Goal: Task Accomplishment & Management: Complete application form

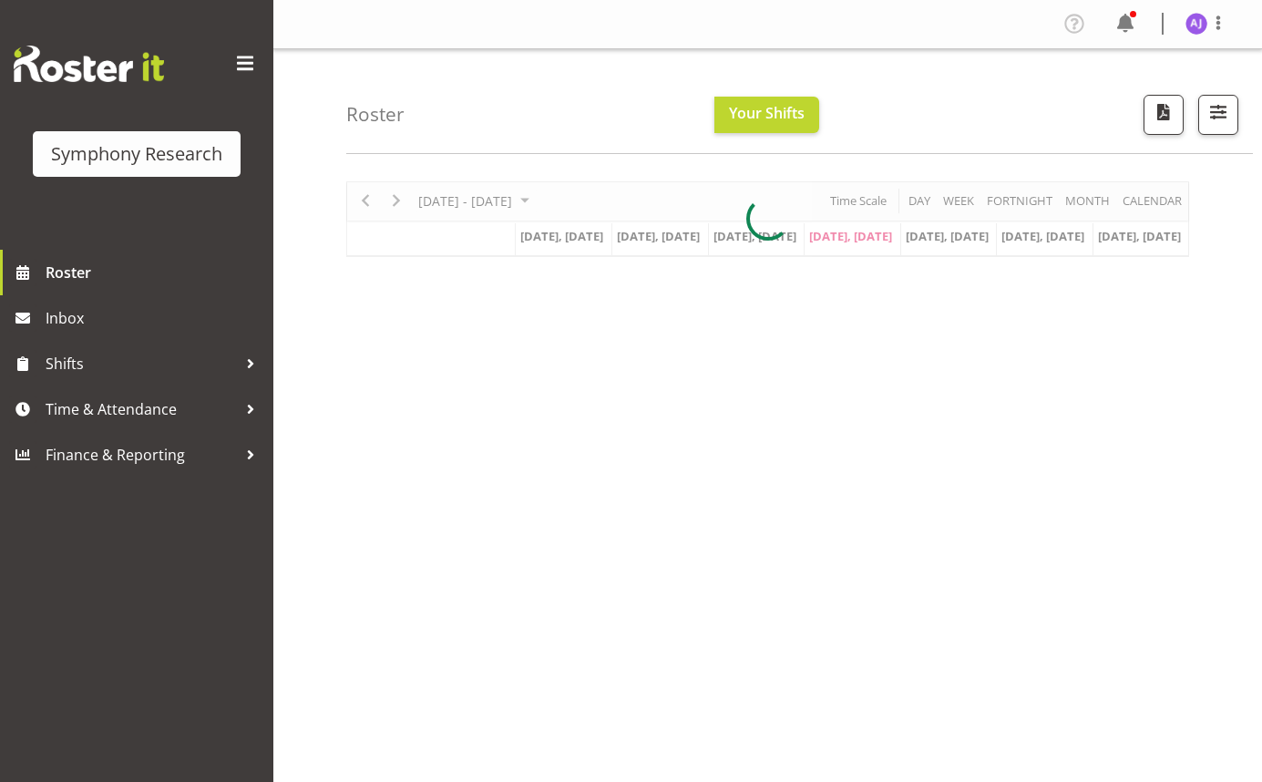
click at [1212, 642] on div "[DATE] - [DATE] [DATE] Day Week Fortnight Month calendar Month Agenda Time Scal…" at bounding box center [804, 532] width 916 height 729
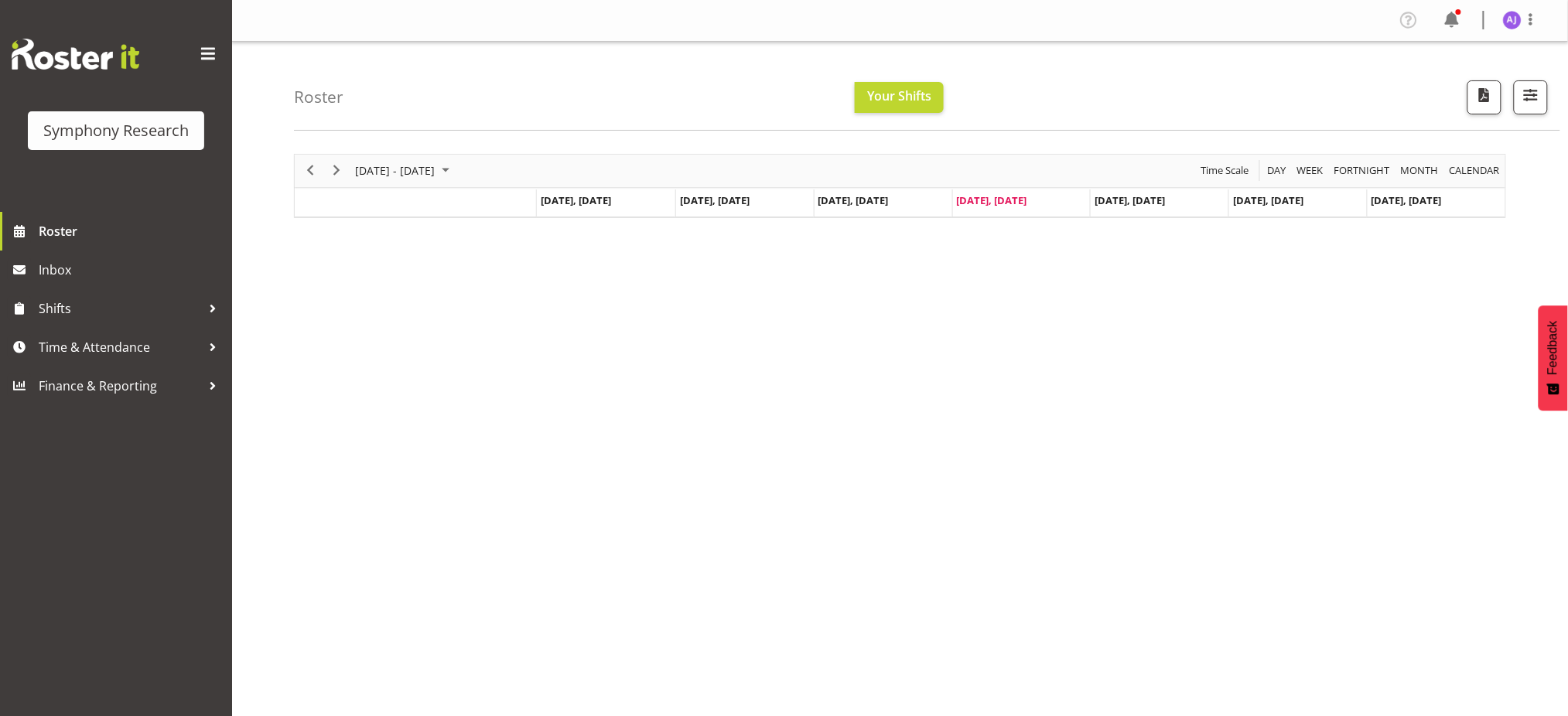
click at [370, 205] on td "Timeline Week of August 21, 2025" at bounding box center [415, 203] width 242 height 28
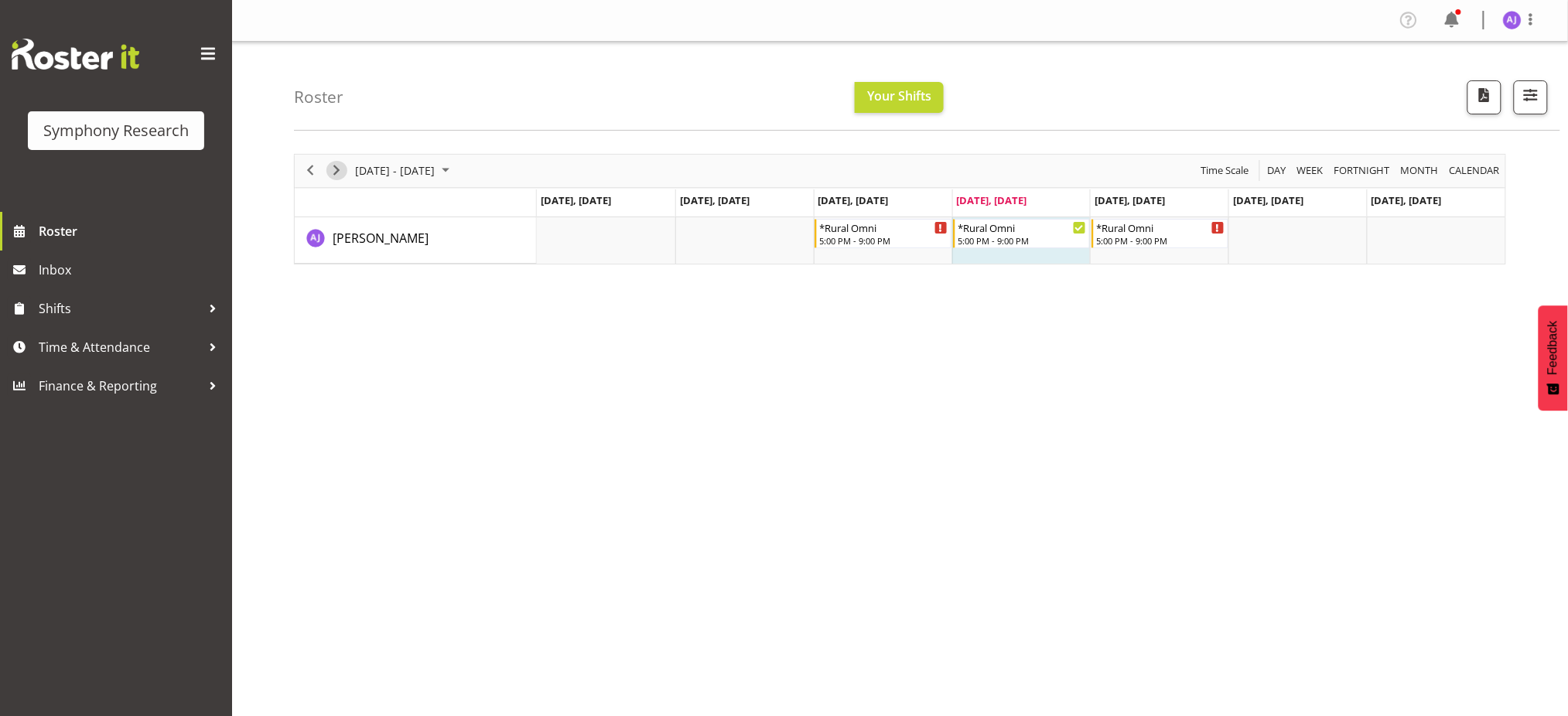
click at [336, 171] on span "Next" at bounding box center [337, 171] width 19 height 20
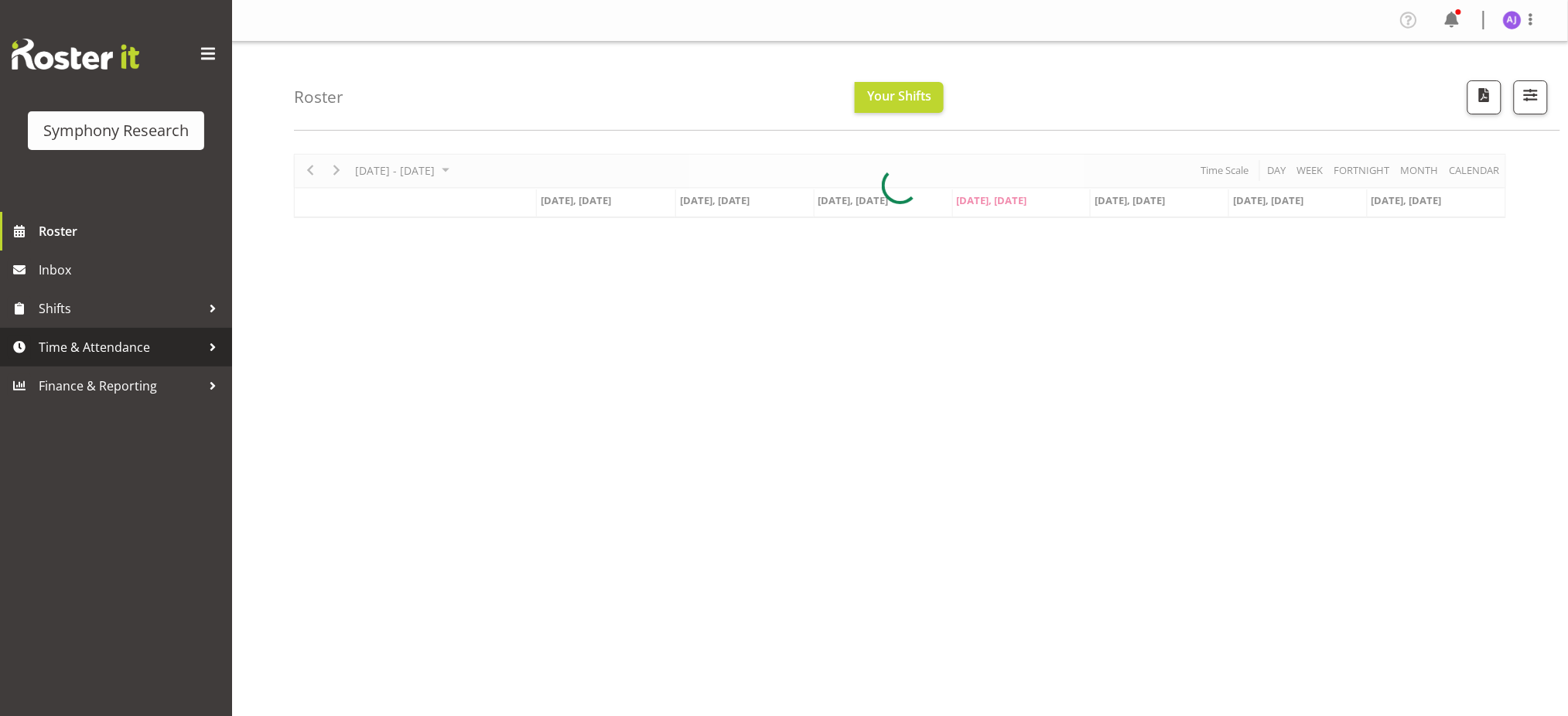
click at [83, 352] on span "Time & Attendance" at bounding box center [120, 347] width 162 height 23
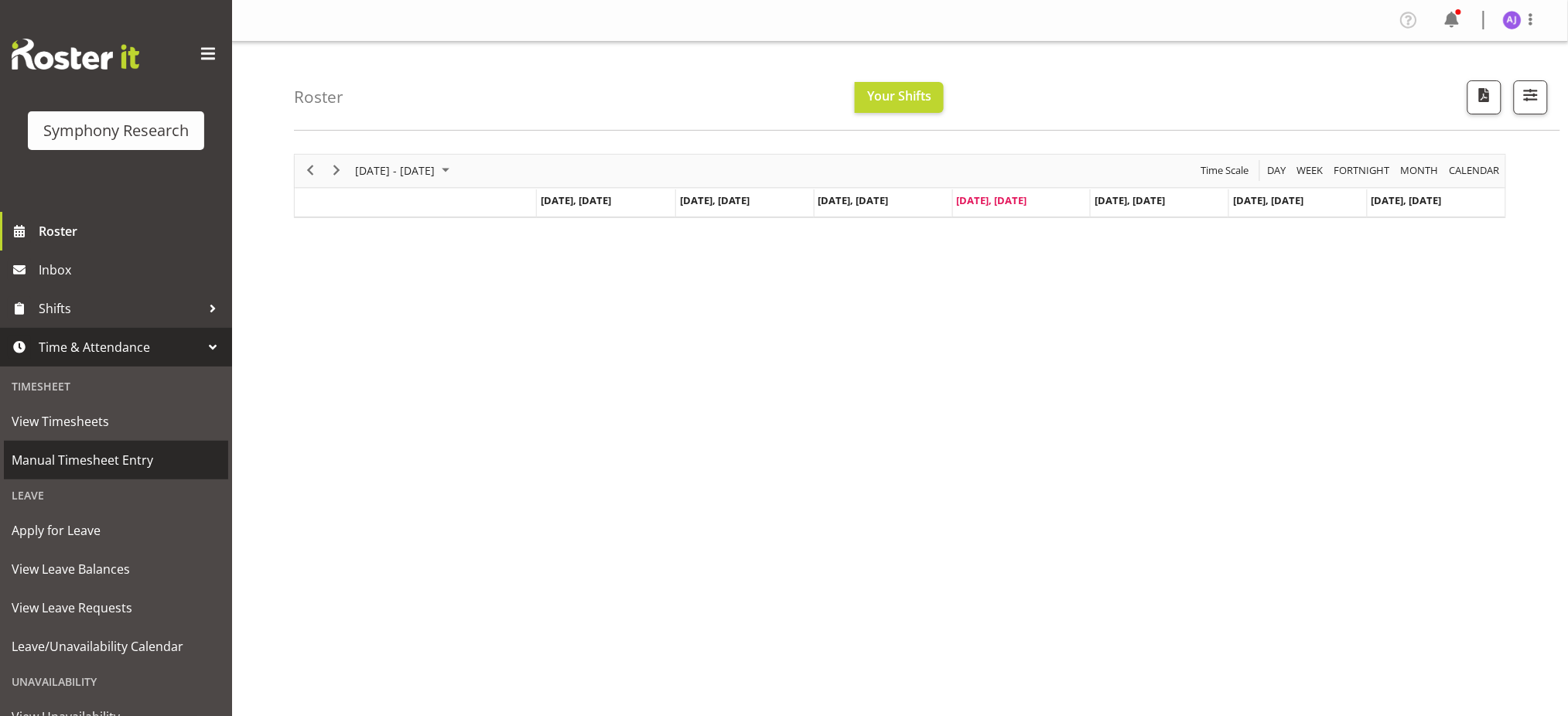
click at [72, 457] on span "Manual Timesheet Entry" at bounding box center [116, 460] width 209 height 23
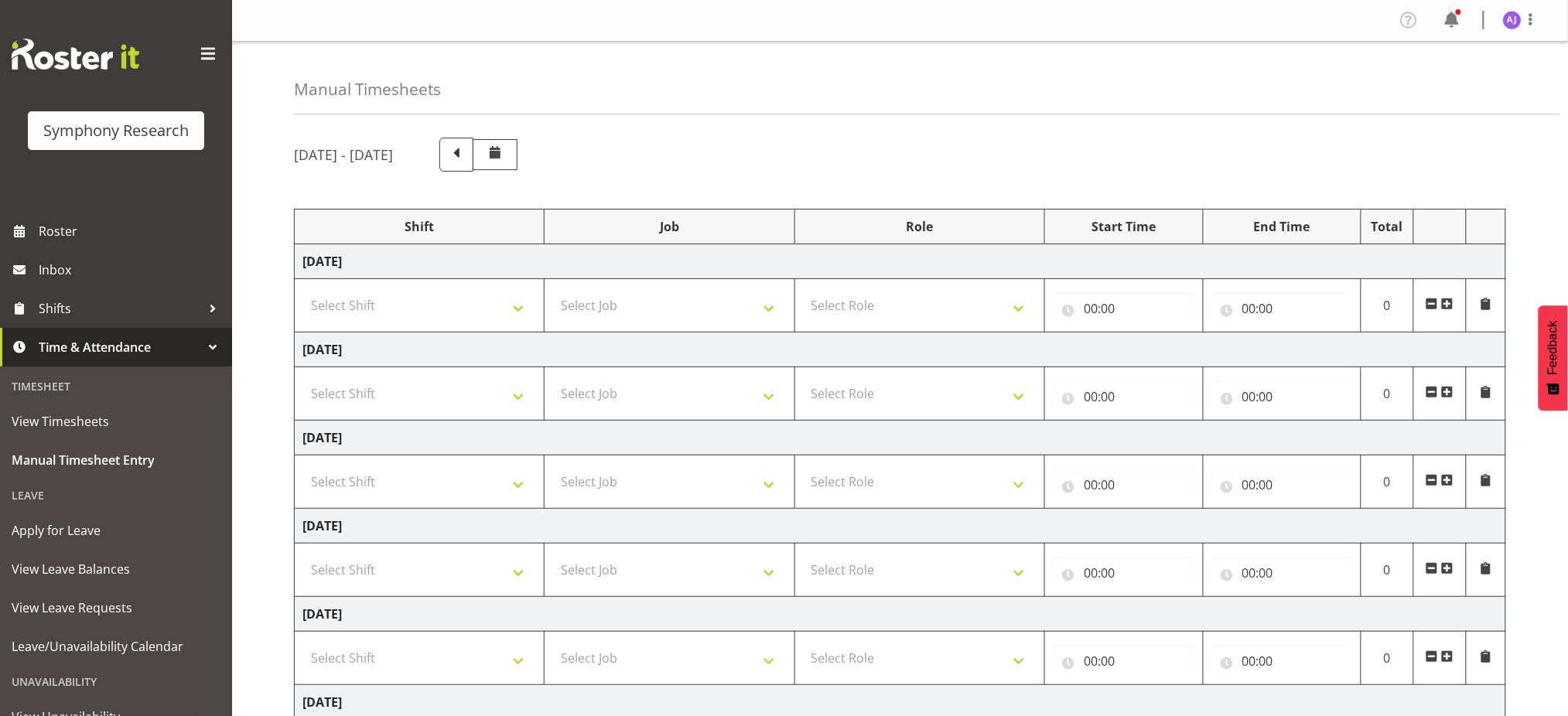
drag, startPoint x: 1315, startPoint y: 123, endPoint x: 1297, endPoint y: 129, distance: 19.0
click at [1316, 122] on div "Manual Timesheets August 18th - August 24th 2025 Shift Job Role Start Time End …" at bounding box center [899, 495] width 1336 height 906
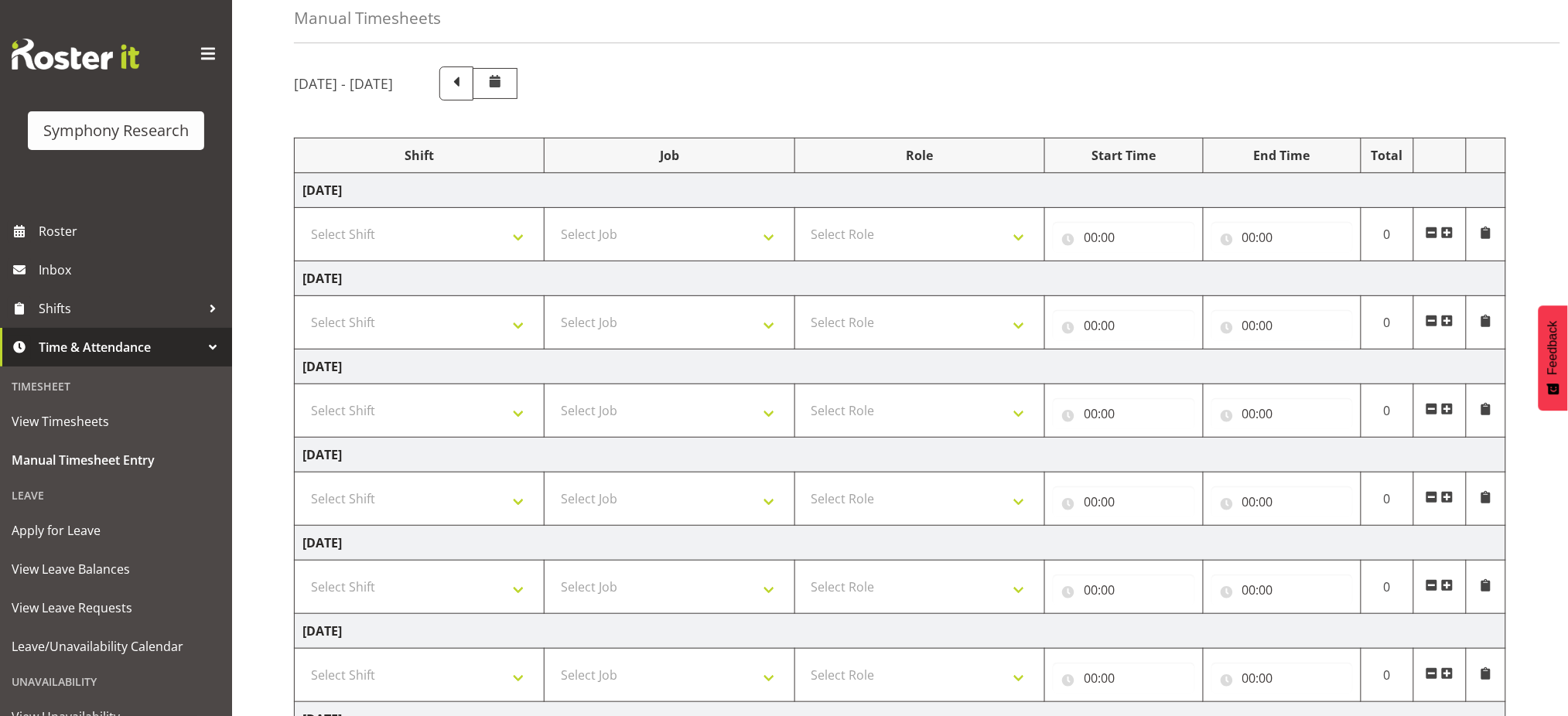
scroll to position [205, 0]
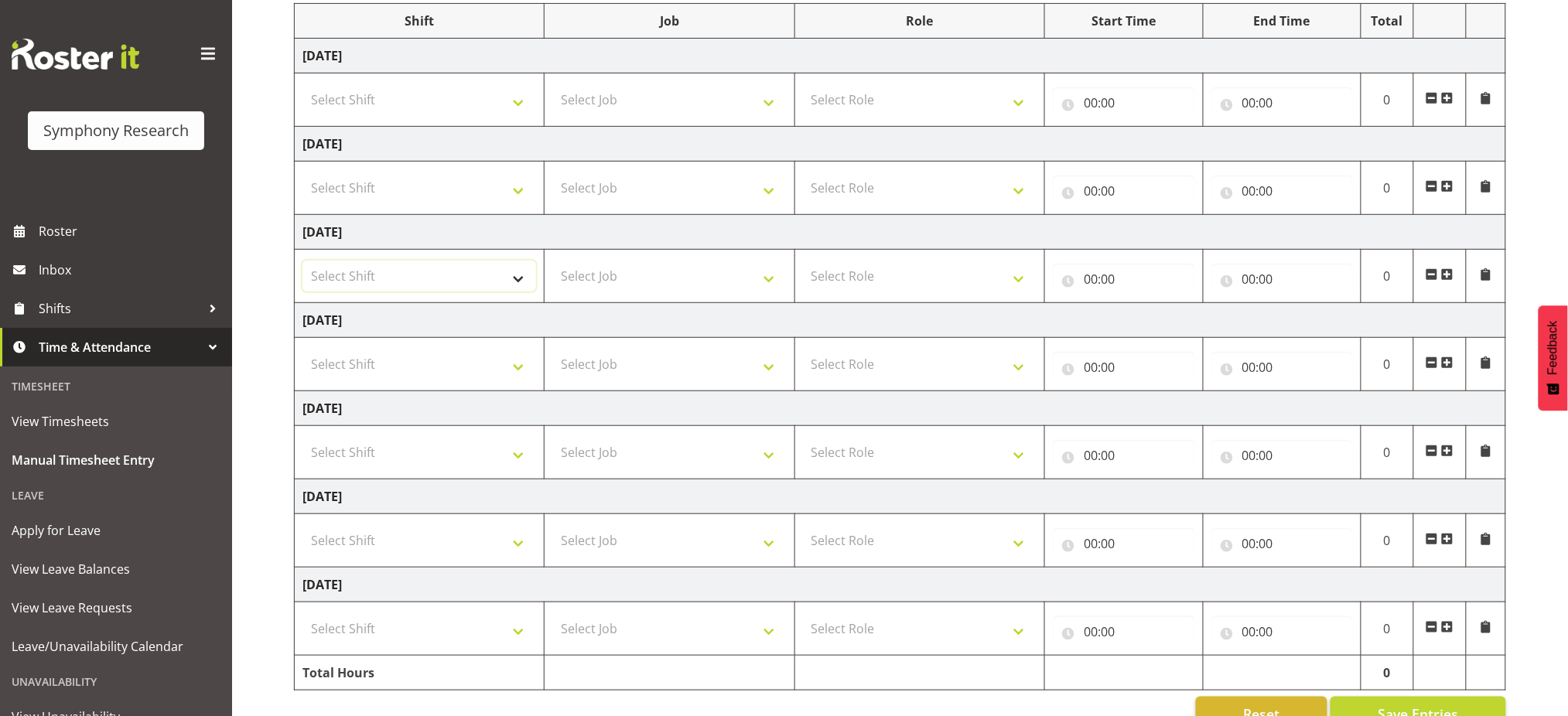
click at [502, 282] on select "Select Shift !!Weekend Residential (Roster IT Shift Label) *Business 9/10am ~ 4…" at bounding box center [418, 276] width 233 height 31
select select "48116"
click at [302, 260] on select "Select Shift !!Weekend Residential (Roster IT Shift Label) *Business 9/10am ~ 4…" at bounding box center [418, 276] width 233 height 31
click at [639, 285] on select "Select Job 550060 IF Admin 553492 World Poll Aus Wave 2 Main 2025 553493 World …" at bounding box center [669, 276] width 233 height 31
select select "10239"
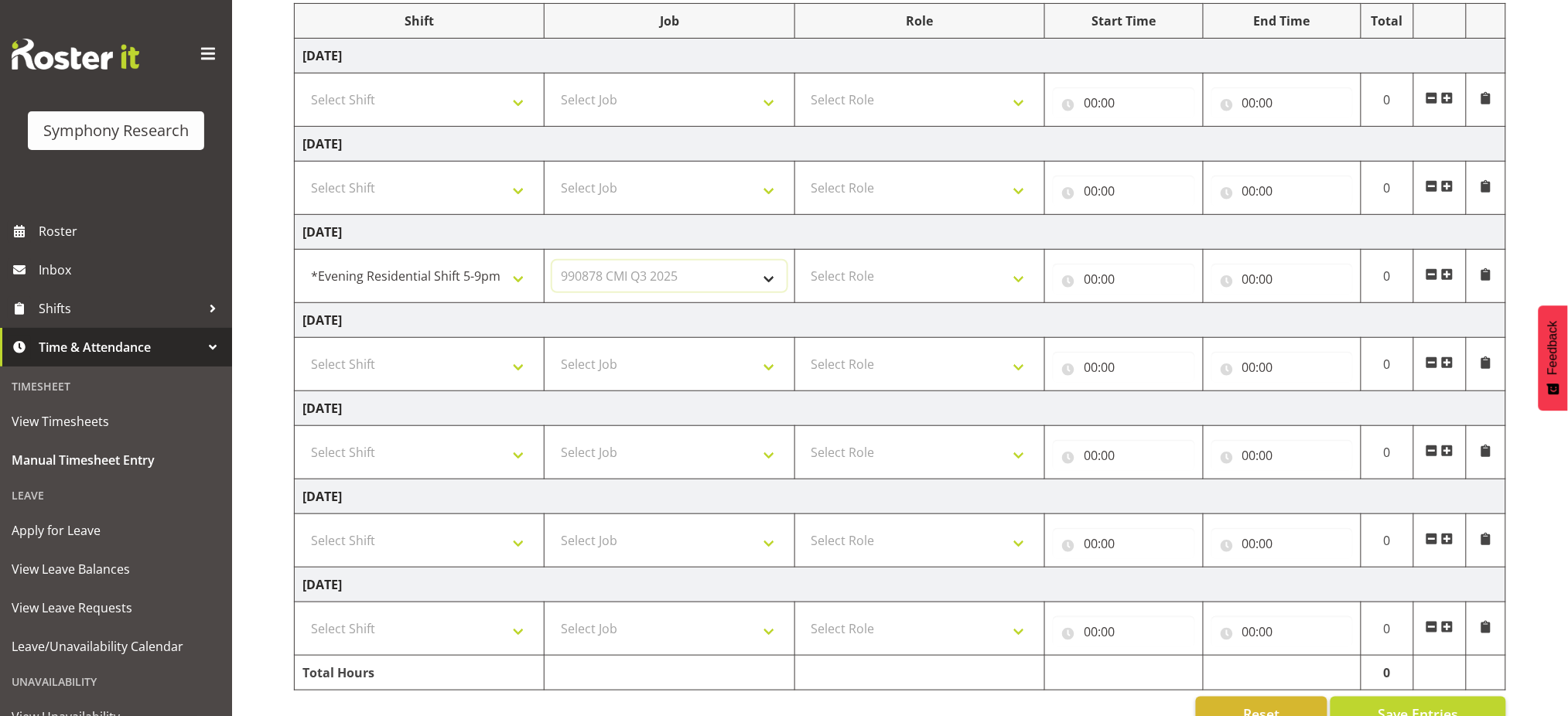
click at [552, 260] on select "Select Job 550060 IF Admin 553492 World Poll Aus Wave 2 Main 2025 553493 World …" at bounding box center [669, 276] width 233 height 31
click at [834, 272] on select "Select Role Briefing Interviewing" at bounding box center [919, 276] width 233 height 31
select select "47"
click at [803, 260] on select "Select Role Briefing Interviewing" at bounding box center [919, 276] width 233 height 31
click at [1084, 281] on input "00:00" at bounding box center [1123, 279] width 142 height 31
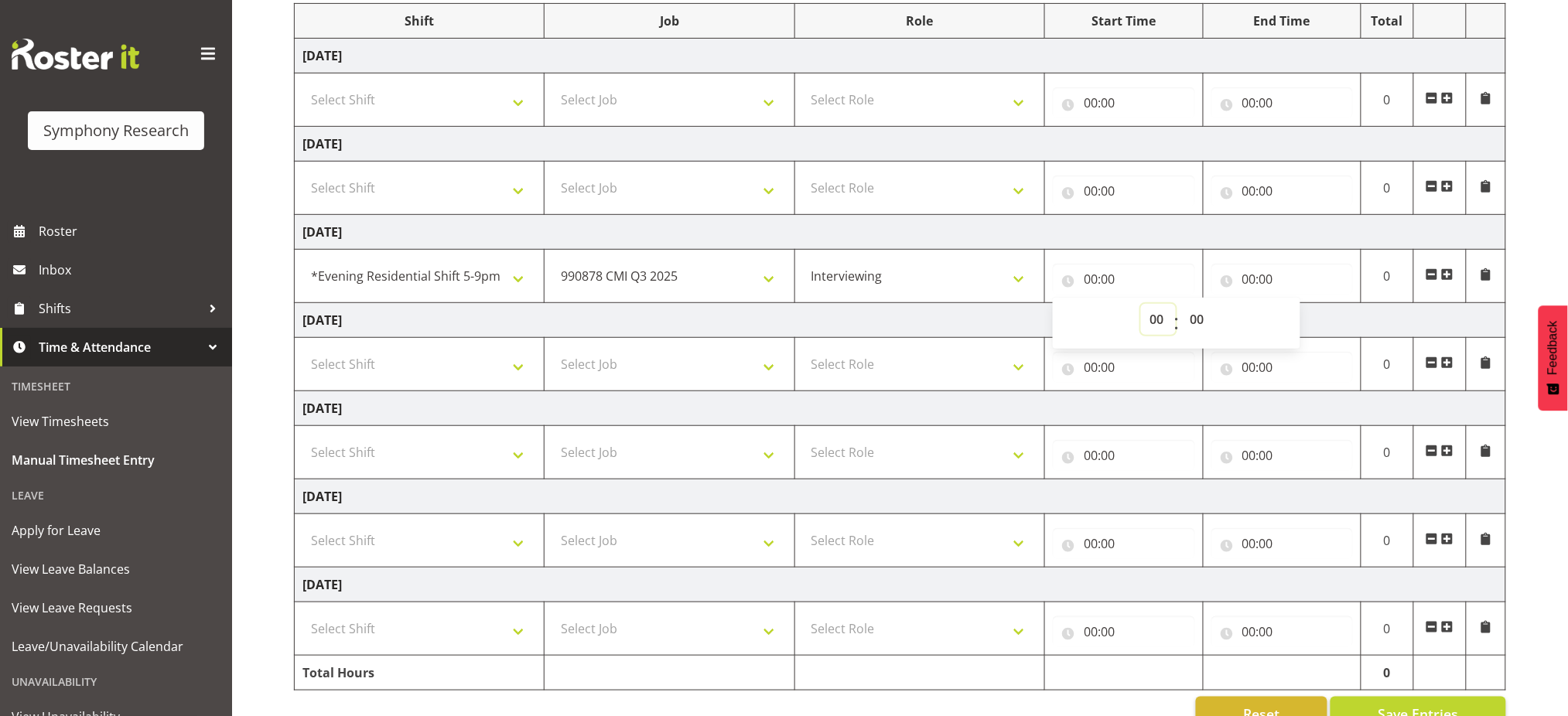
click at [1161, 310] on select "00 01 02 03 04 05 06 07 08 09 10 11 12 13 14 15 16 17 18 19 20 21 22 23" at bounding box center [1157, 319] width 35 height 31
select select "17"
click at [1140, 304] on select "00 01 02 03 04 05 06 07 08 09 10 11 12 13 14 15 16 17 18 19 20 21 22 23" at bounding box center [1157, 319] width 35 height 31
type input "17:00"
click at [1247, 278] on input "00:00" at bounding box center [1281, 279] width 142 height 31
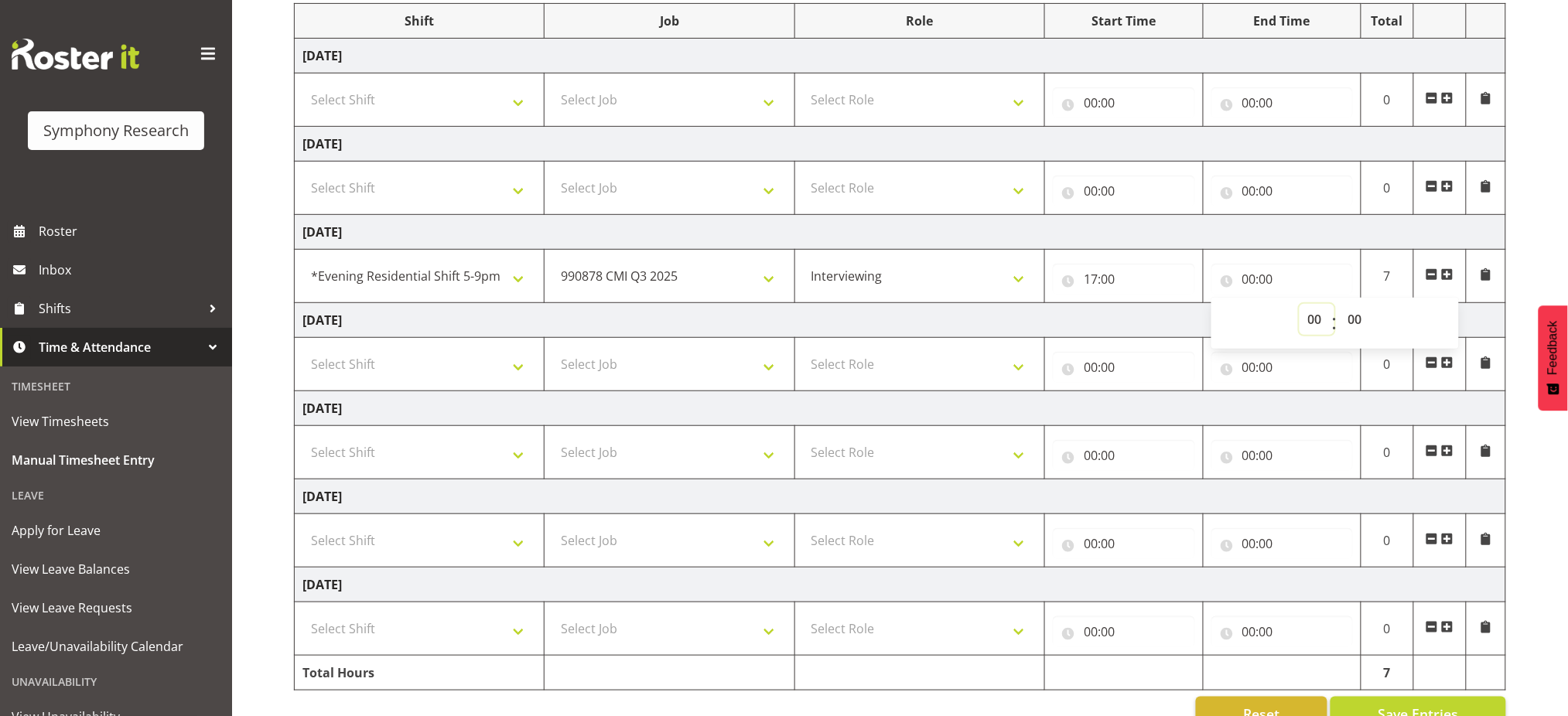
click at [1307, 320] on select "00 01 02 03 04 05 06 07 08 09 10 11 12 13 14 15 16 17 18 19 20 21 22 23" at bounding box center [1316, 319] width 35 height 31
select select "21"
click at [1299, 304] on select "00 01 02 03 04 05 06 07 08 09 10 11 12 13 14 15 16 17 18 19 20 21 22 23" at bounding box center [1316, 319] width 35 height 31
type input "21:00"
click at [472, 360] on select "Select Shift !!Weekend Residential (Roster IT Shift Label) *Business 9/10am ~ 4…" at bounding box center [418, 364] width 233 height 31
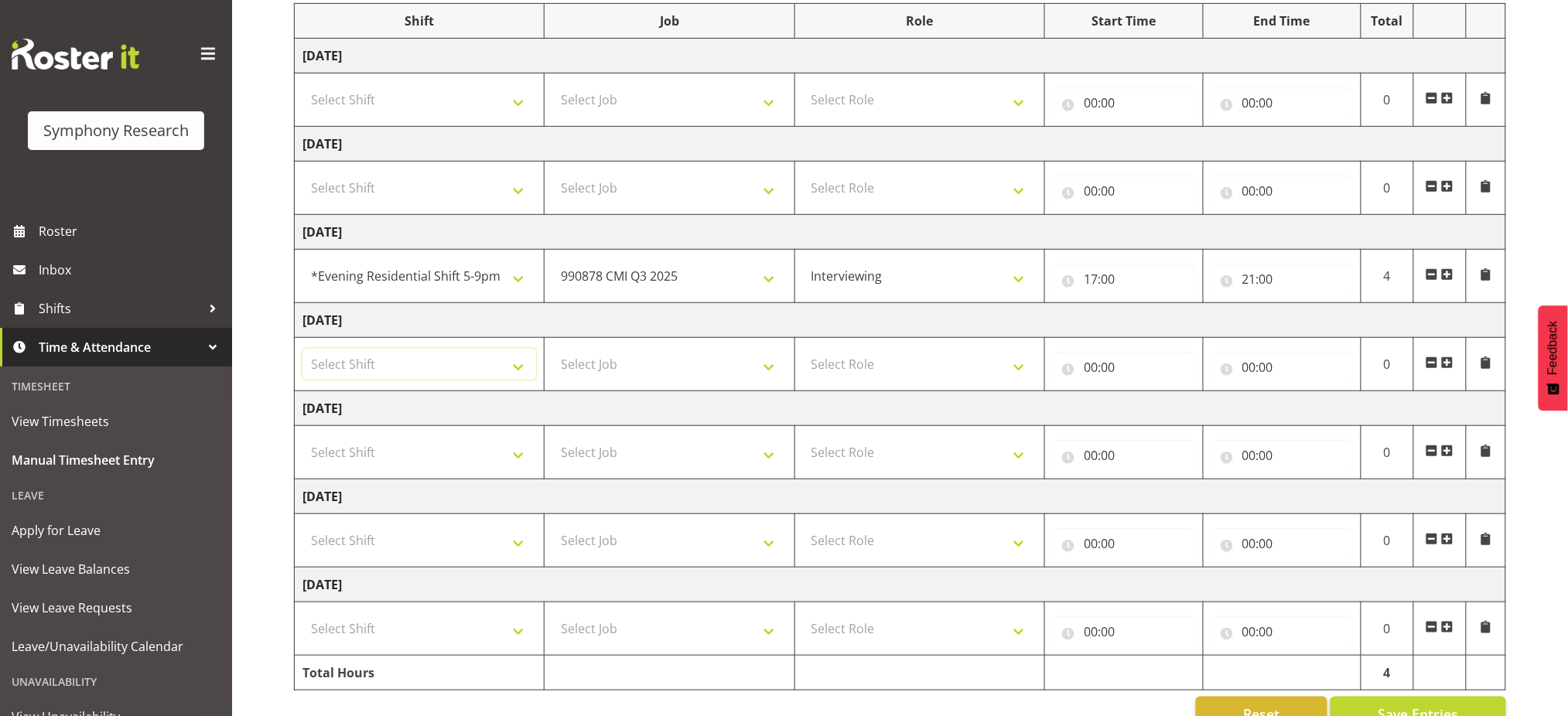
select select "48116"
click at [302, 349] on select "Select Shift !!Weekend Residential (Roster IT Shift Label) *Business 9/10am ~ 4…" at bounding box center [418, 364] width 233 height 31
click at [621, 363] on select "Select Job 550060 IF Admin 553492 World Poll Aus Wave 2 Main 2025 553493 World …" at bounding box center [669, 364] width 233 height 31
select select "10536"
click at [552, 349] on select "Select Job 550060 IF Admin 553492 World Poll Aus Wave 2 Main 2025 553493 World …" at bounding box center [669, 364] width 233 height 31
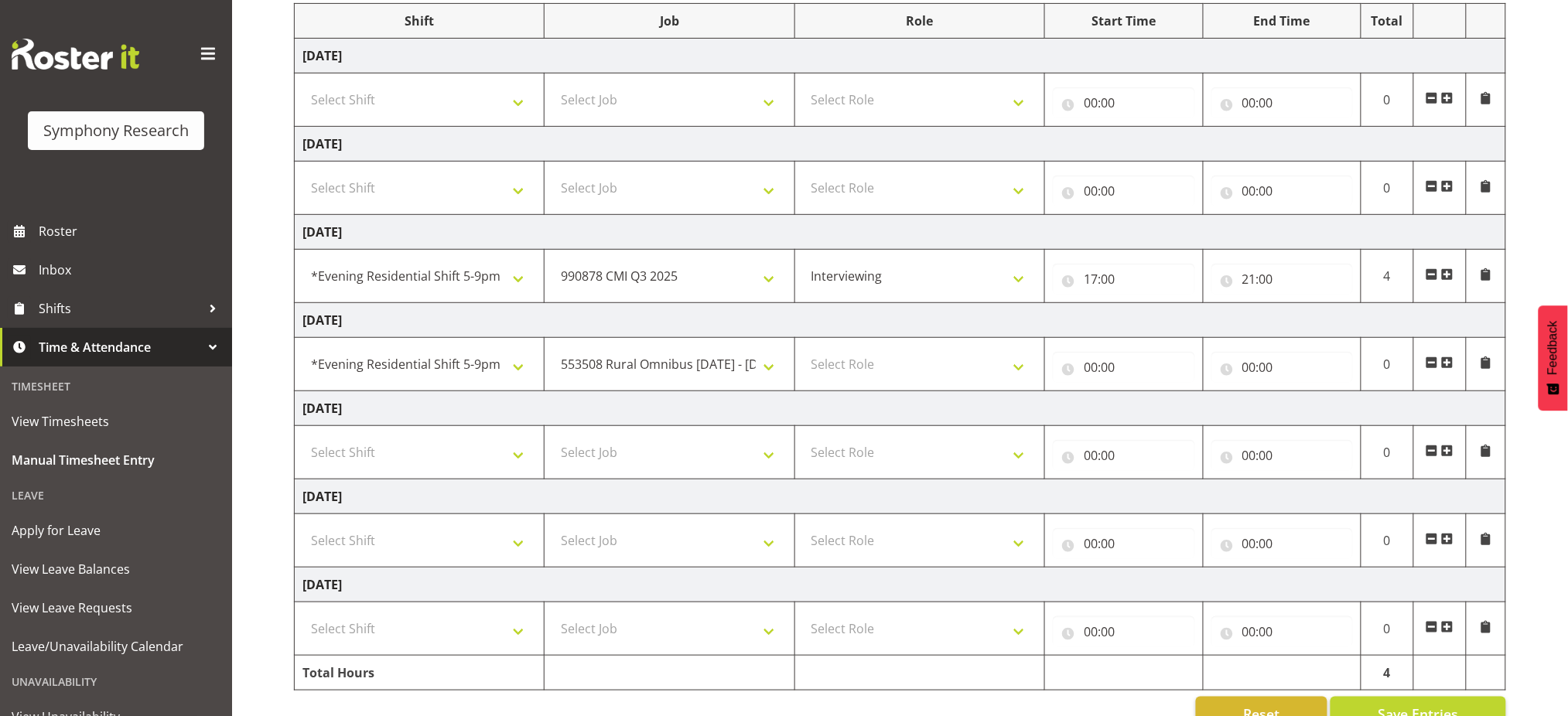
click at [854, 380] on td "Select Role Briefing Interviewing" at bounding box center [919, 364] width 249 height 53
click at [847, 366] on select "Select Role Briefing Interviewing" at bounding box center [919, 364] width 233 height 31
select select "297"
click at [803, 349] on select "Select Role Briefing Interviewing" at bounding box center [919, 364] width 233 height 31
click at [1092, 361] on input "00:00" at bounding box center [1123, 367] width 142 height 31
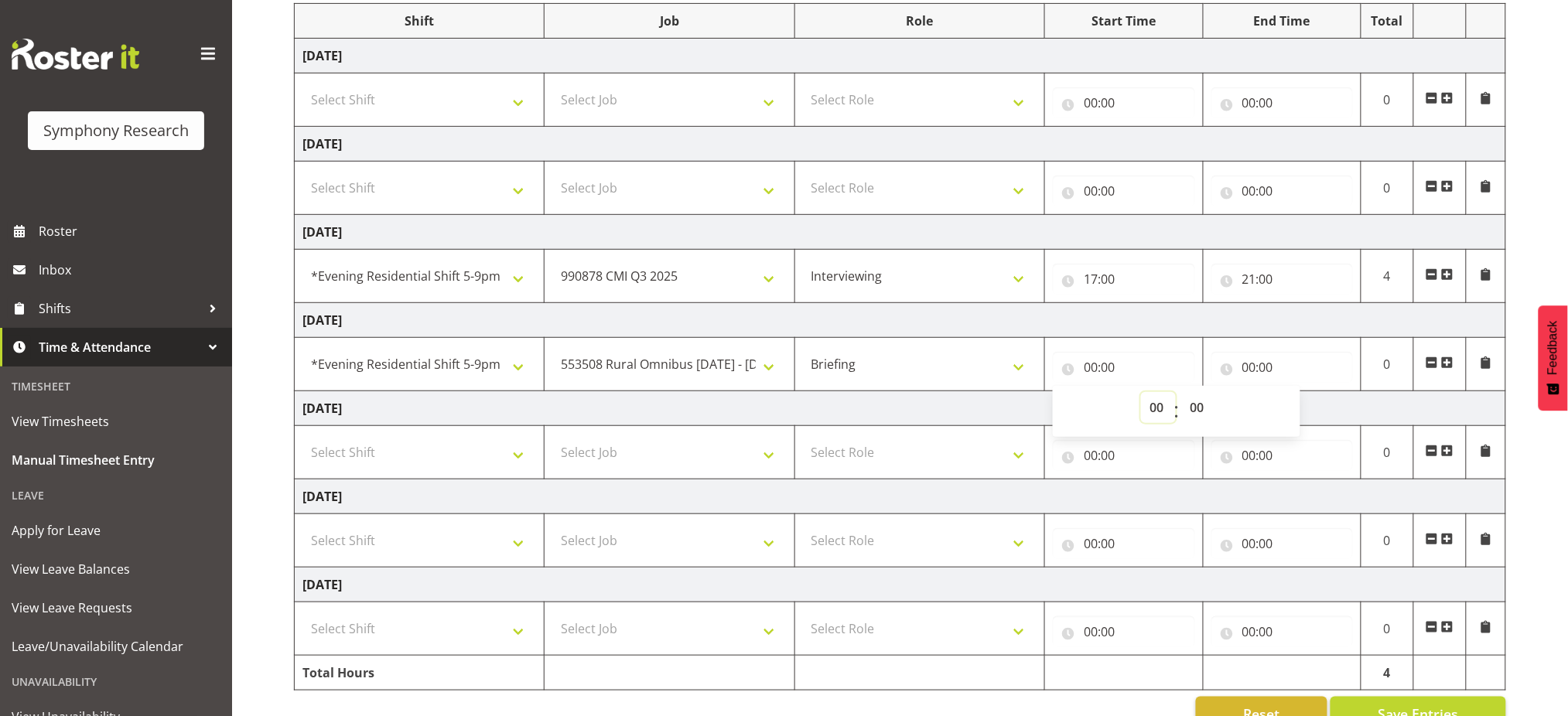
click at [1154, 406] on select "00 01 02 03 04 05 06 07 08 09 10 11 12 13 14 15 16 17 18 19 20 21 22 23" at bounding box center [1157, 407] width 35 height 31
select select "16"
click at [1140, 392] on select "00 01 02 03 04 05 06 07 08 09 10 11 12 13 14 15 16 17 18 19 20 21 22 23" at bounding box center [1157, 407] width 35 height 31
type input "16:00"
click at [1250, 362] on input "00:00" at bounding box center [1281, 367] width 142 height 31
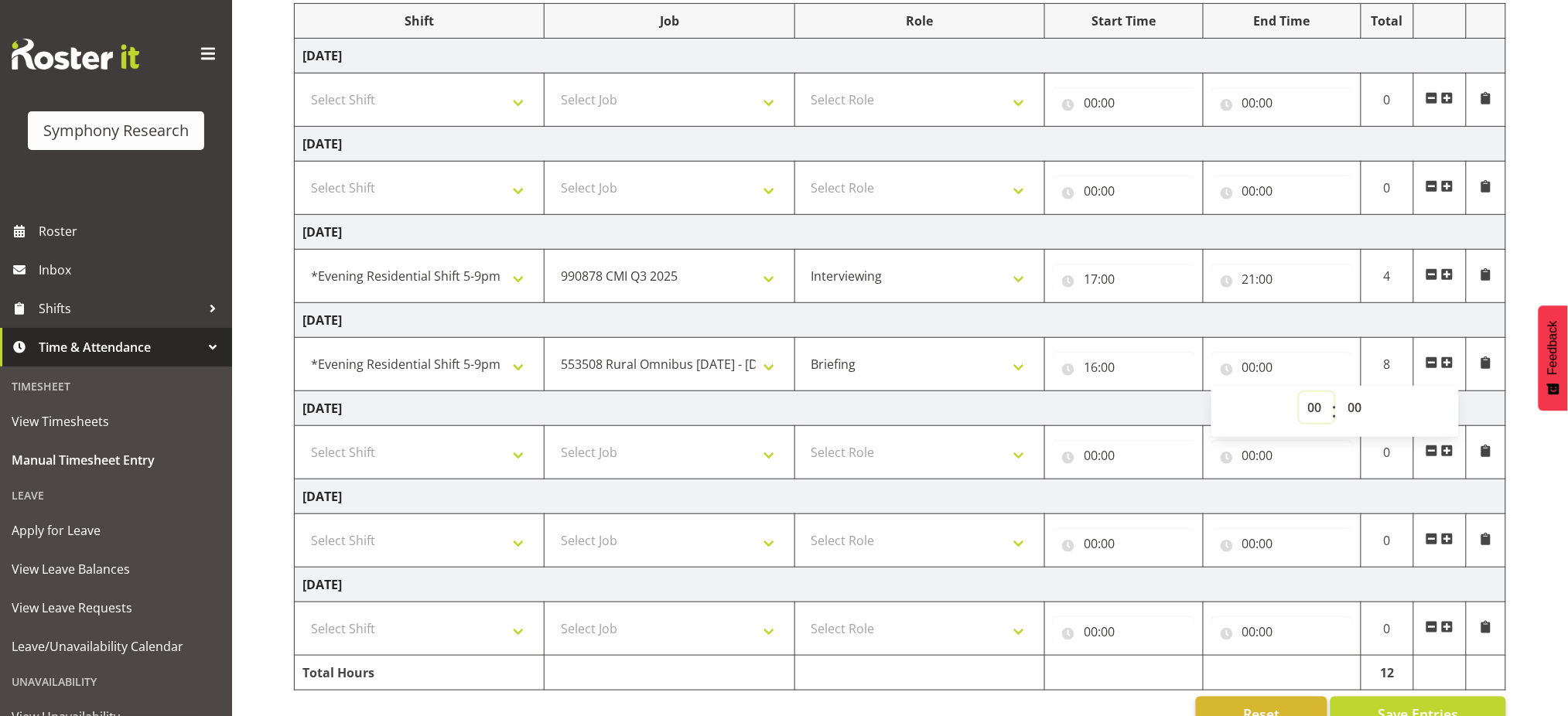
click at [1308, 406] on select "00 01 02 03 04 05 06 07 08 09 10 11 12 13 14 15 16 17 18 19 20 21 22 23" at bounding box center [1316, 407] width 35 height 31
select select "17"
click at [1299, 392] on select "00 01 02 03 04 05 06 07 08 09 10 11 12 13 14 15 16 17 18 19 20 21 22 23" at bounding box center [1316, 407] width 35 height 31
type input "17:00"
click at [1446, 363] on span at bounding box center [1447, 362] width 13 height 13
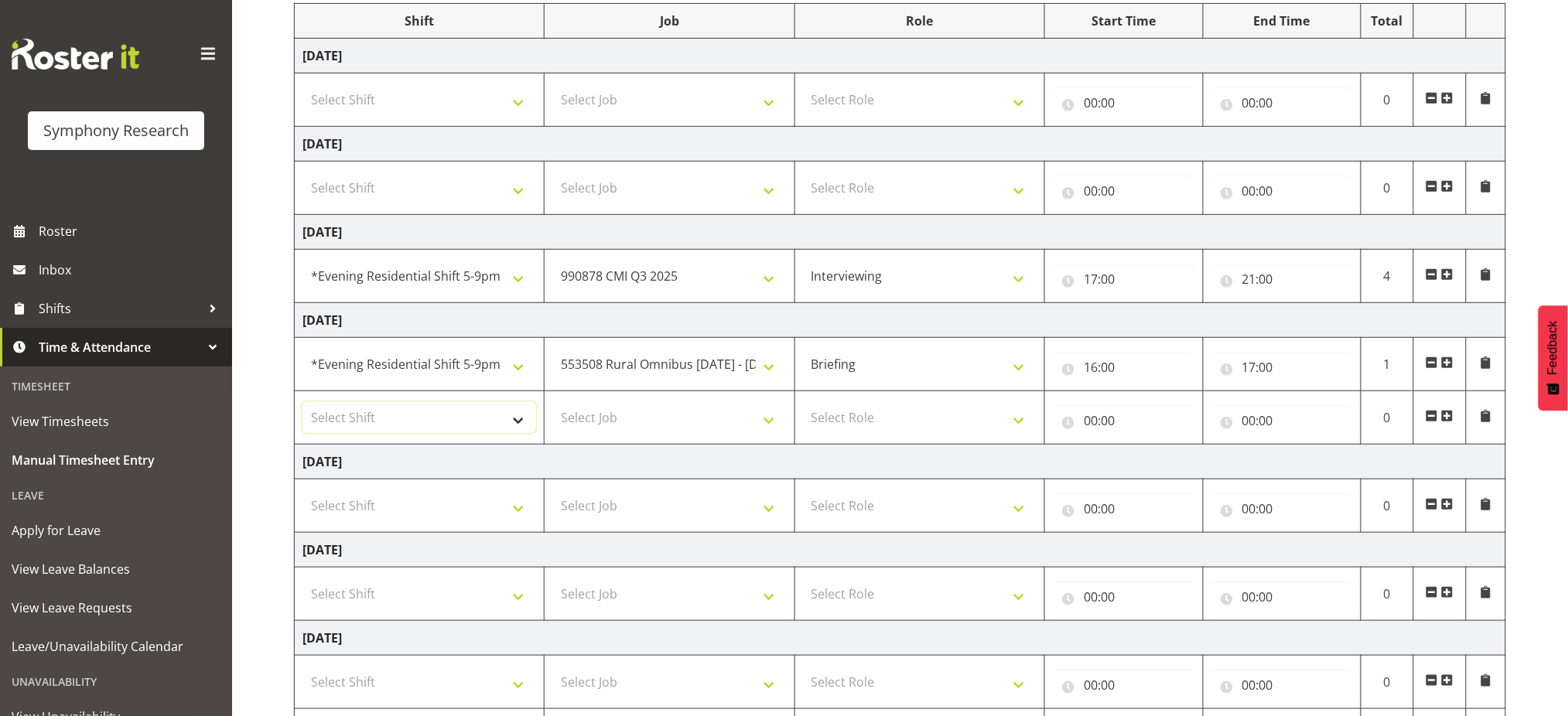
click at [445, 427] on select "Select Shift !!Weekend Residential (Roster IT Shift Label) *Business 9/10am ~ 4…" at bounding box center [418, 417] width 233 height 31
select select "48116"
click at [302, 402] on select "Select Shift !!Weekend Residential (Roster IT Shift Label) *Business 9/10am ~ 4…" at bounding box center [418, 417] width 233 height 31
click at [647, 414] on select "Select Job 550060 IF Admin 553492 World Poll Aus Wave 2 Main 2025 553493 World …" at bounding box center [669, 417] width 233 height 31
select select "10536"
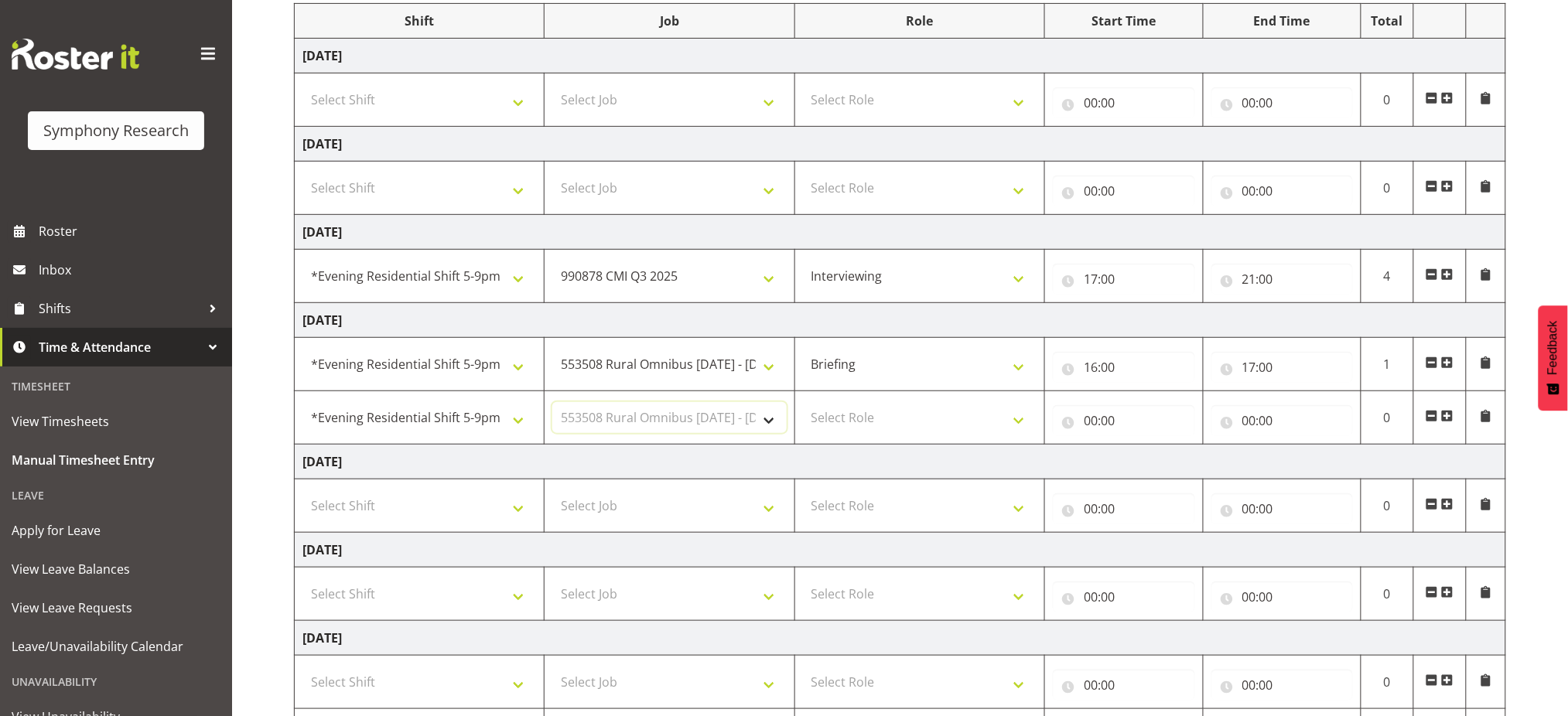
click at [552, 402] on select "Select Job 550060 IF Admin 553492 World Poll Aus Wave 2 Main 2025 553493 World …" at bounding box center [669, 417] width 233 height 31
click at [843, 414] on select "Select Role Briefing Interviewing" at bounding box center [919, 417] width 233 height 31
select select "47"
click at [803, 402] on select "Select Role Briefing Interviewing" at bounding box center [919, 417] width 233 height 31
click at [1089, 418] on input "00:00" at bounding box center [1123, 421] width 142 height 31
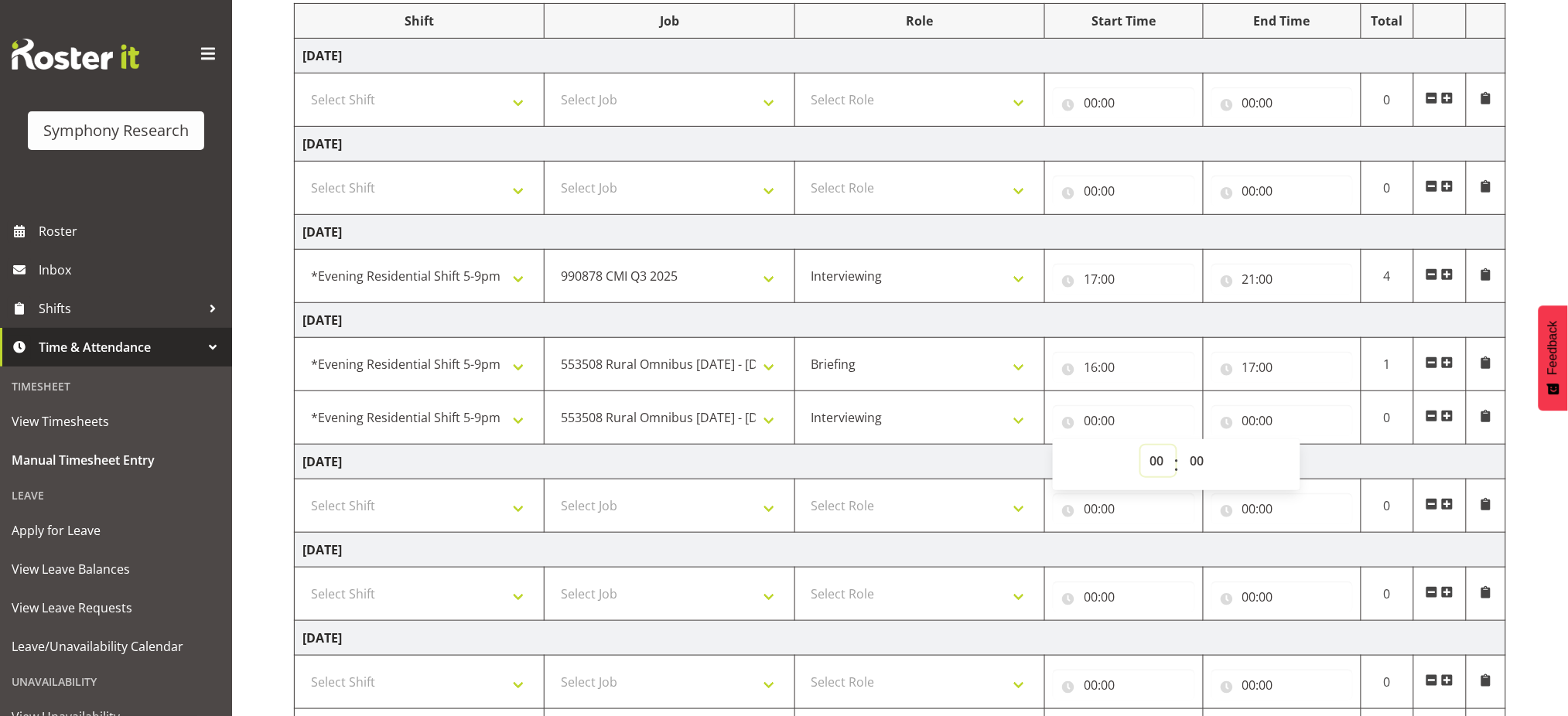
click at [1156, 464] on select "00 01 02 03 04 05 06 07 08 09 10 11 12 13 14 15 16 17 18 19 20 21 22 23" at bounding box center [1157, 461] width 35 height 31
select select "17"
click at [1140, 445] on select "00 01 02 03 04 05 06 07 08 09 10 11 12 13 14 15 16 17 18 19 20 21 22 23" at bounding box center [1157, 461] width 35 height 31
type input "17:00"
click at [1199, 459] on select "00 01 02 03 04 05 06 07 08 09 10 11 12 13 14 15 16 17 18 19 20 21 22 23 24 25 2…" at bounding box center [1198, 461] width 35 height 31
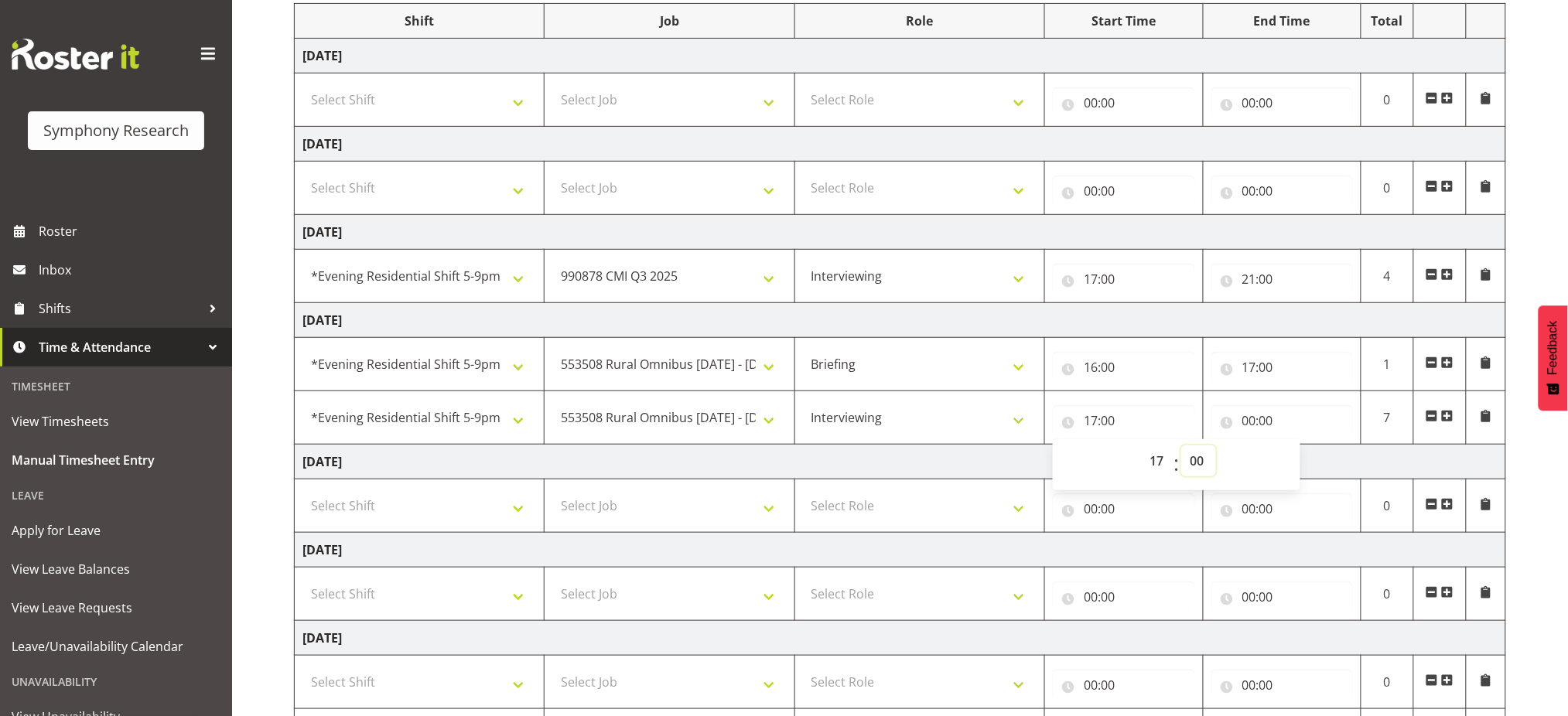
select select "30"
click at [1181, 445] on select "00 01 02 03 04 05 06 07 08 09 10 11 12 13 14 15 16 17 18 19 20 21 22 23 24 25 2…" at bounding box center [1198, 461] width 35 height 31
type input "17:30"
click at [1246, 417] on input "00:00" at bounding box center [1281, 421] width 142 height 31
click at [1310, 459] on select "00 01 02 03 04 05 06 07 08 09 10 11 12 13 14 15 16 17 18 19 20 21 22 23" at bounding box center [1316, 461] width 35 height 31
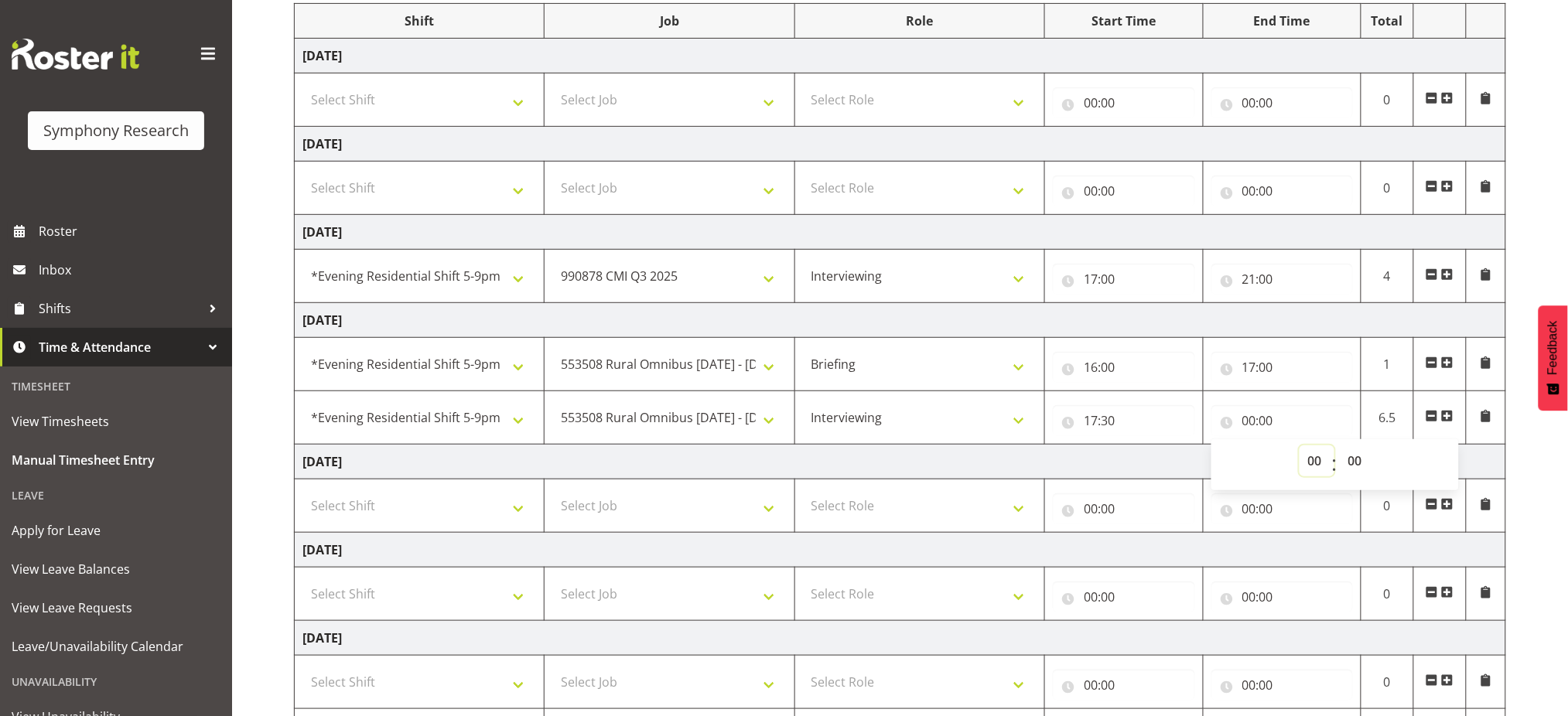
select select "21"
click at [1299, 445] on select "00 01 02 03 04 05 06 07 08 09 10 11 12 13 14 15 16 17 18 19 20 21 22 23" at bounding box center [1316, 461] width 35 height 31
type input "21:00"
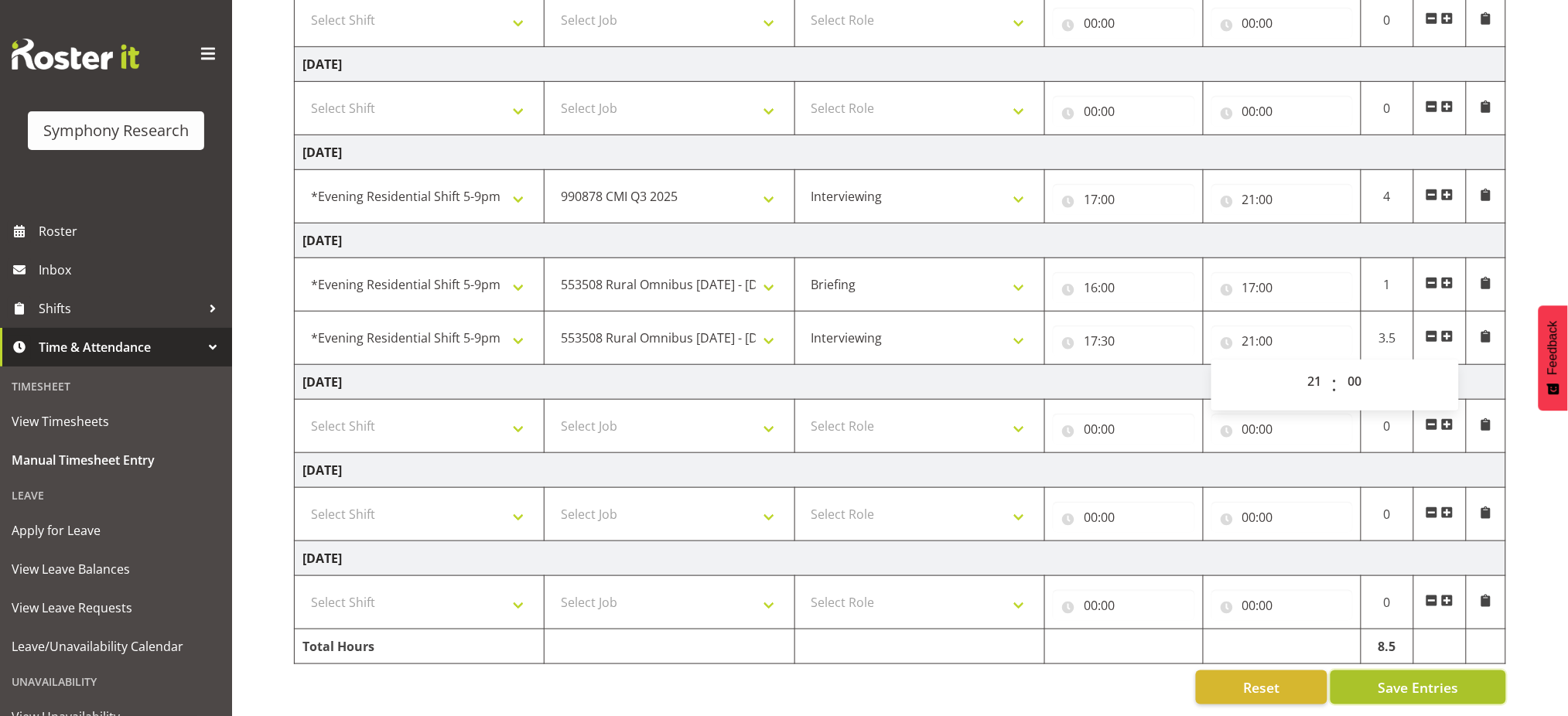
click at [1408, 677] on span "Save Entries" at bounding box center [1417, 687] width 81 height 20
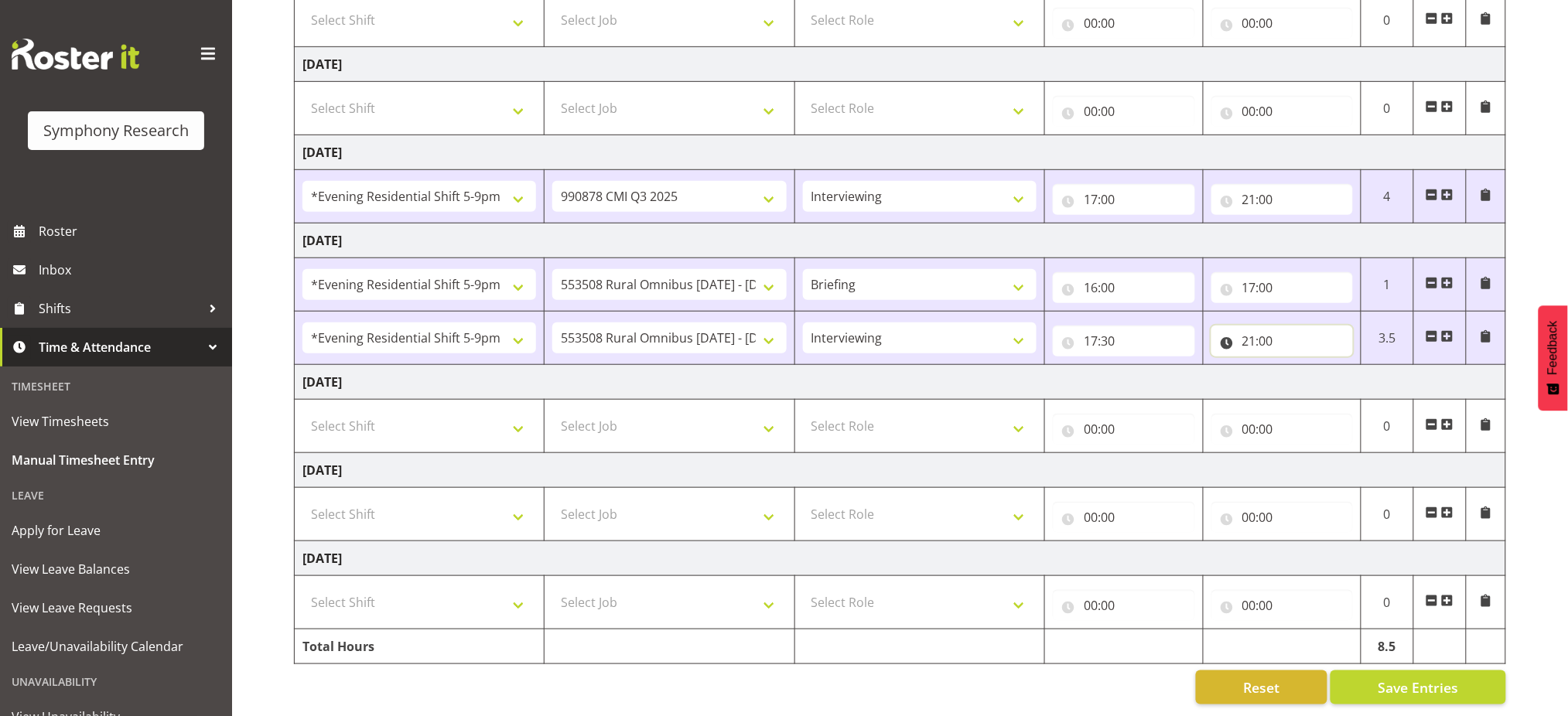
click at [1247, 327] on input "21:00" at bounding box center [1281, 341] width 142 height 31
click at [1313, 366] on select "00 01 02 03 04 05 06 07 08 09 10 11 12 13 14 15 16 17 18 19 20 21 22 23" at bounding box center [1316, 381] width 35 height 31
select select "20"
click at [1299, 366] on select "00 01 02 03 04 05 06 07 08 09 10 11 12 13 14 15 16 17 18 19 20 21 22 23" at bounding box center [1316, 381] width 35 height 31
type input "20:00"
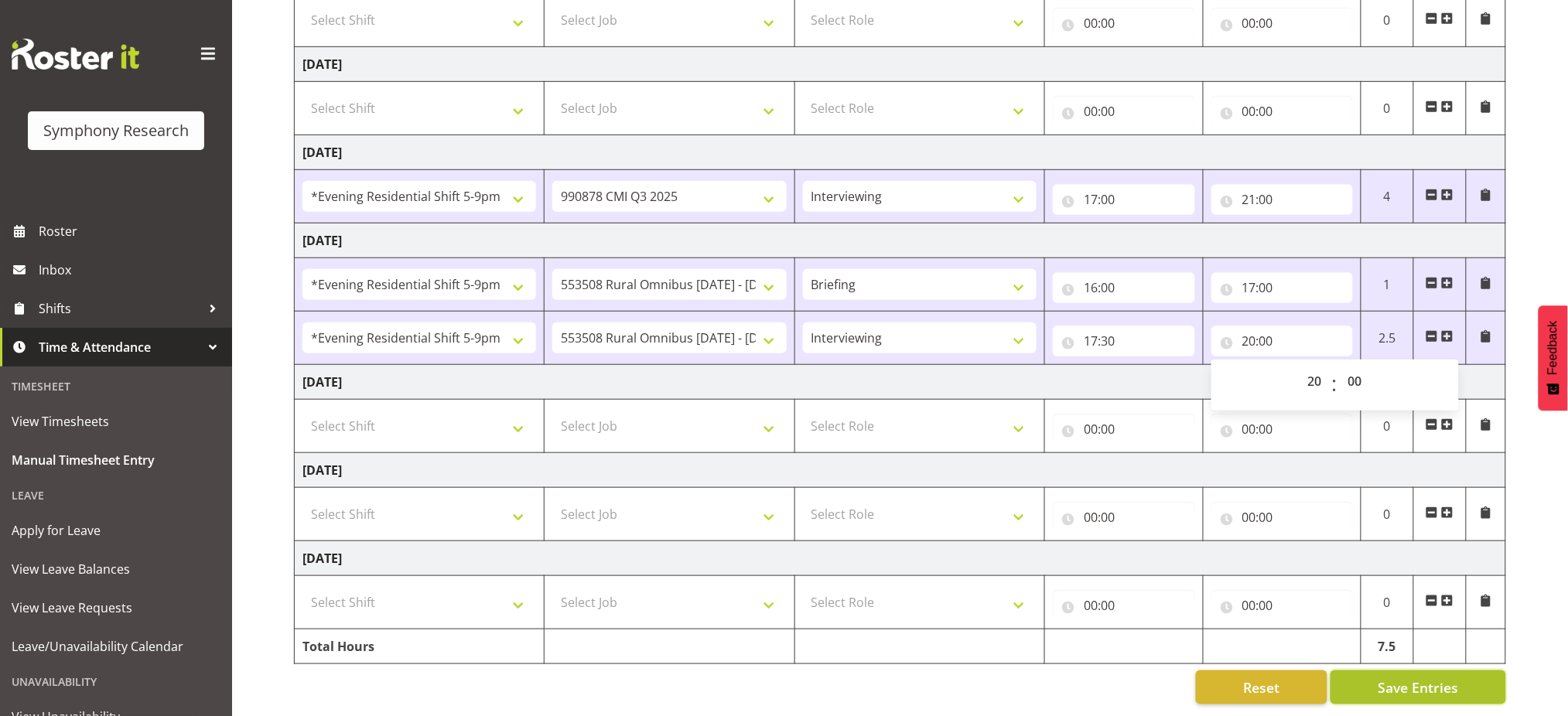
click at [1398, 677] on span "Save Entries" at bounding box center [1417, 687] width 81 height 20
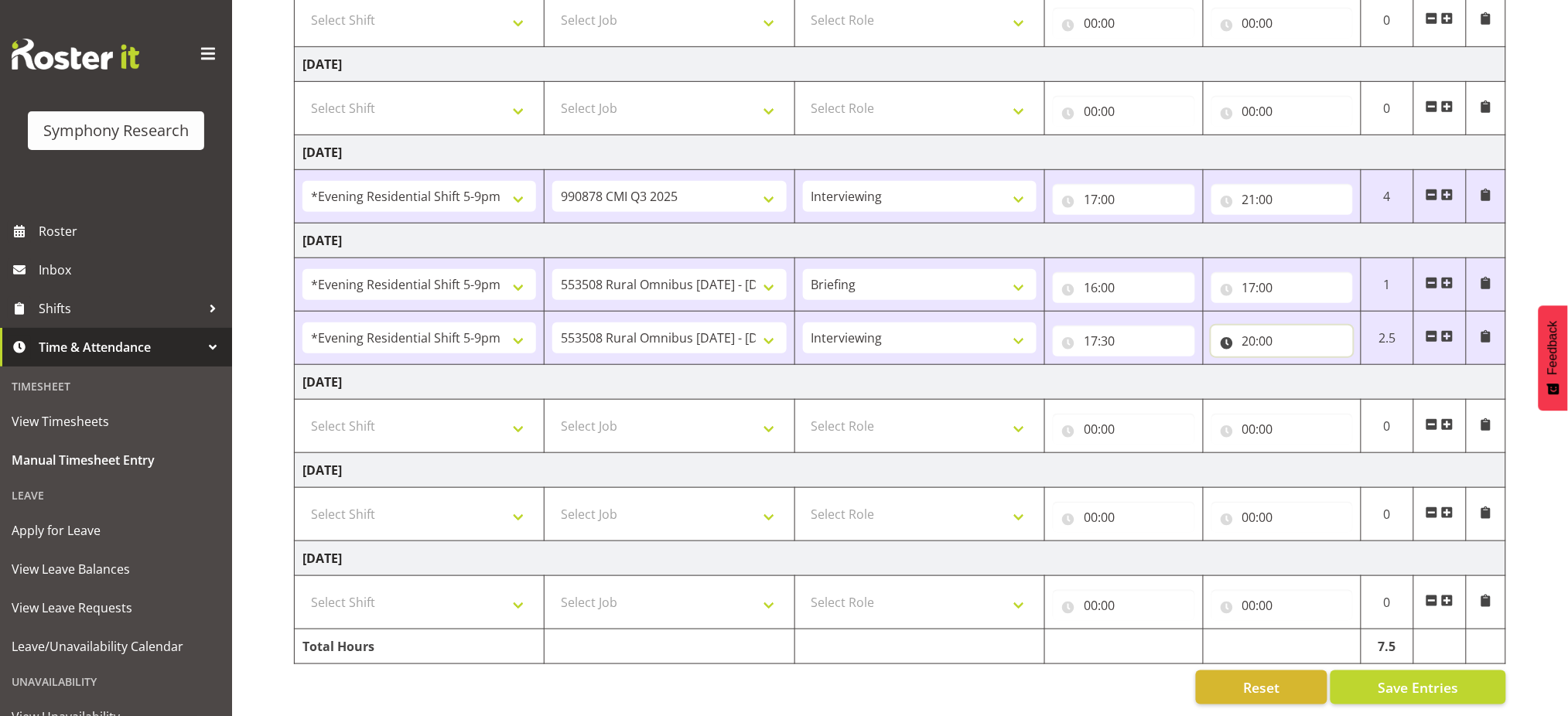
click at [1247, 326] on input "20:00" at bounding box center [1281, 341] width 142 height 31
click at [1308, 366] on select "00 01 02 03 04 05 06 07 08 09 10 11 12 13 14 15 16 17 18 19 20 21 22 23" at bounding box center [1316, 381] width 35 height 31
select select "21"
click at [1299, 366] on select "00 01 02 03 04 05 06 07 08 09 10 11 12 13 14 15 16 17 18 19 20 21 22 23" at bounding box center [1316, 381] width 35 height 31
type input "21:00"
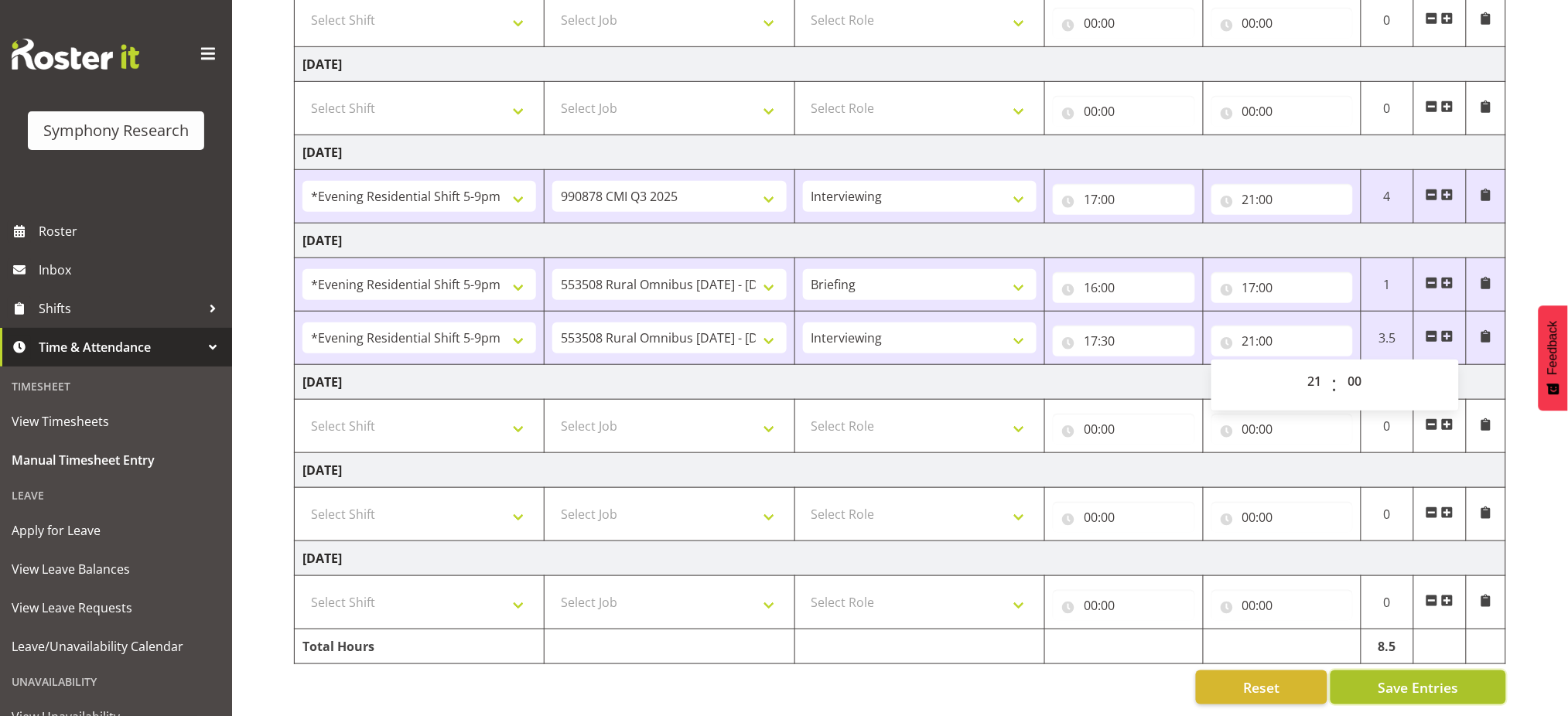
click at [1377, 674] on button "Save Entries" at bounding box center [1418, 687] width 176 height 34
click at [1408, 677] on span "Save Entries" at bounding box center [1417, 687] width 81 height 20
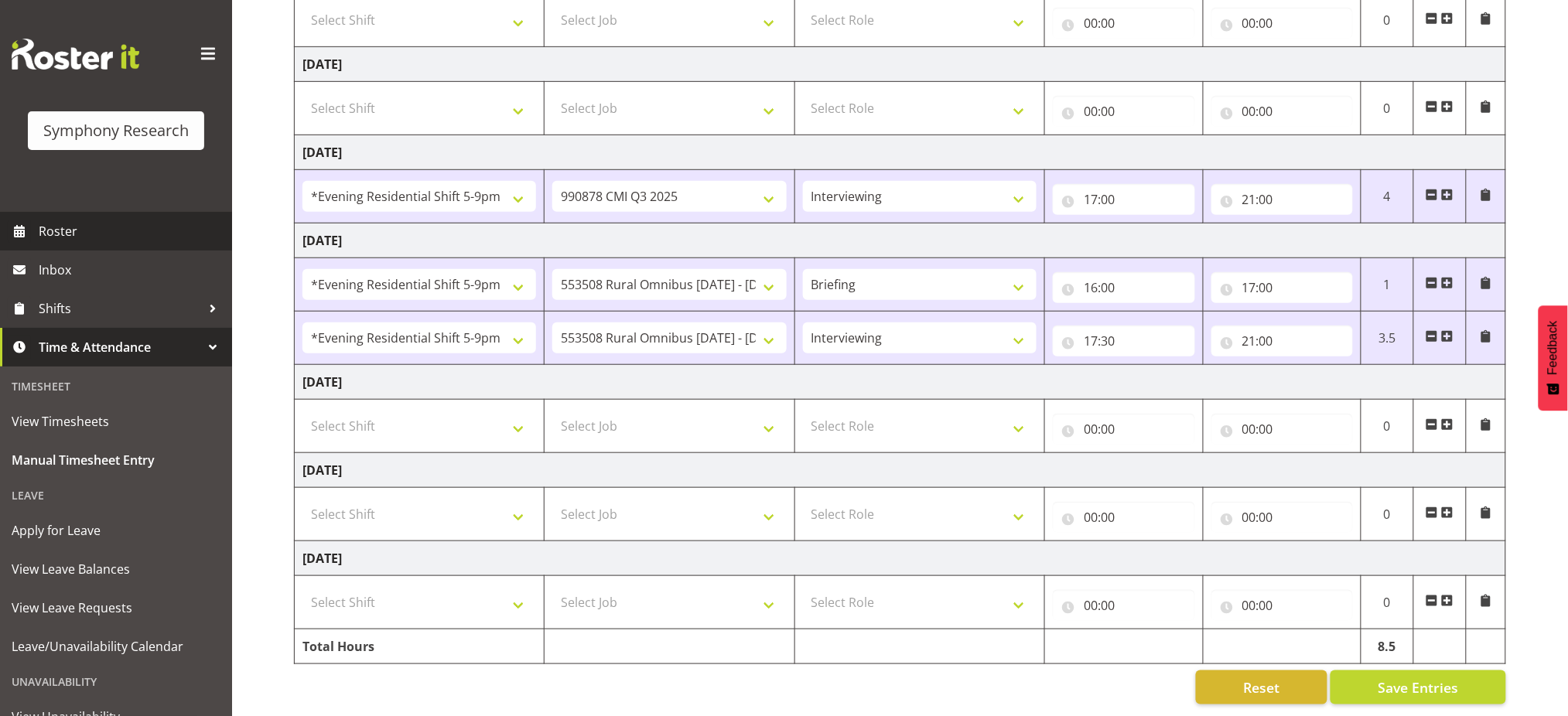
click at [64, 223] on span "Roster" at bounding box center [132, 231] width 186 height 23
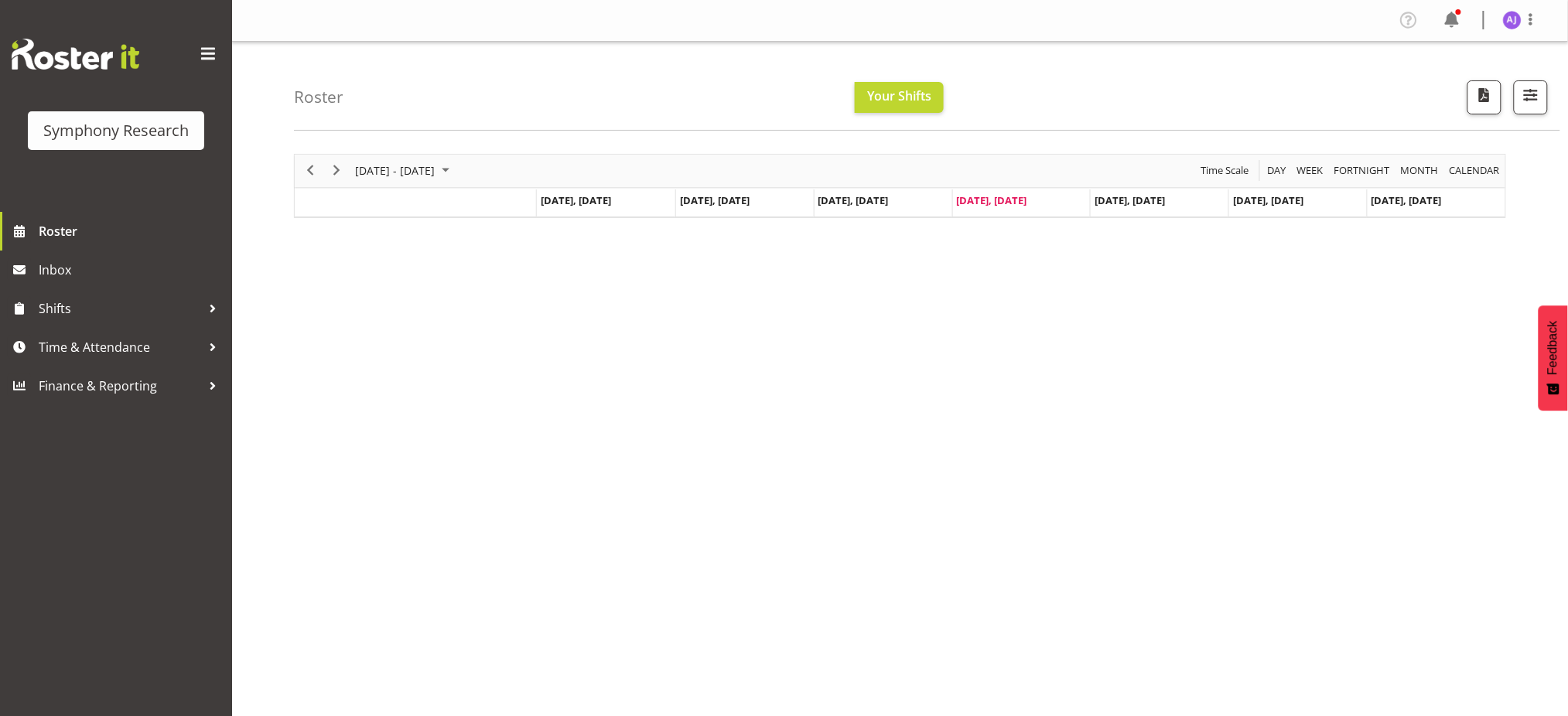
click at [349, 210] on td "Timeline Week of August 21, 2025" at bounding box center [415, 203] width 242 height 28
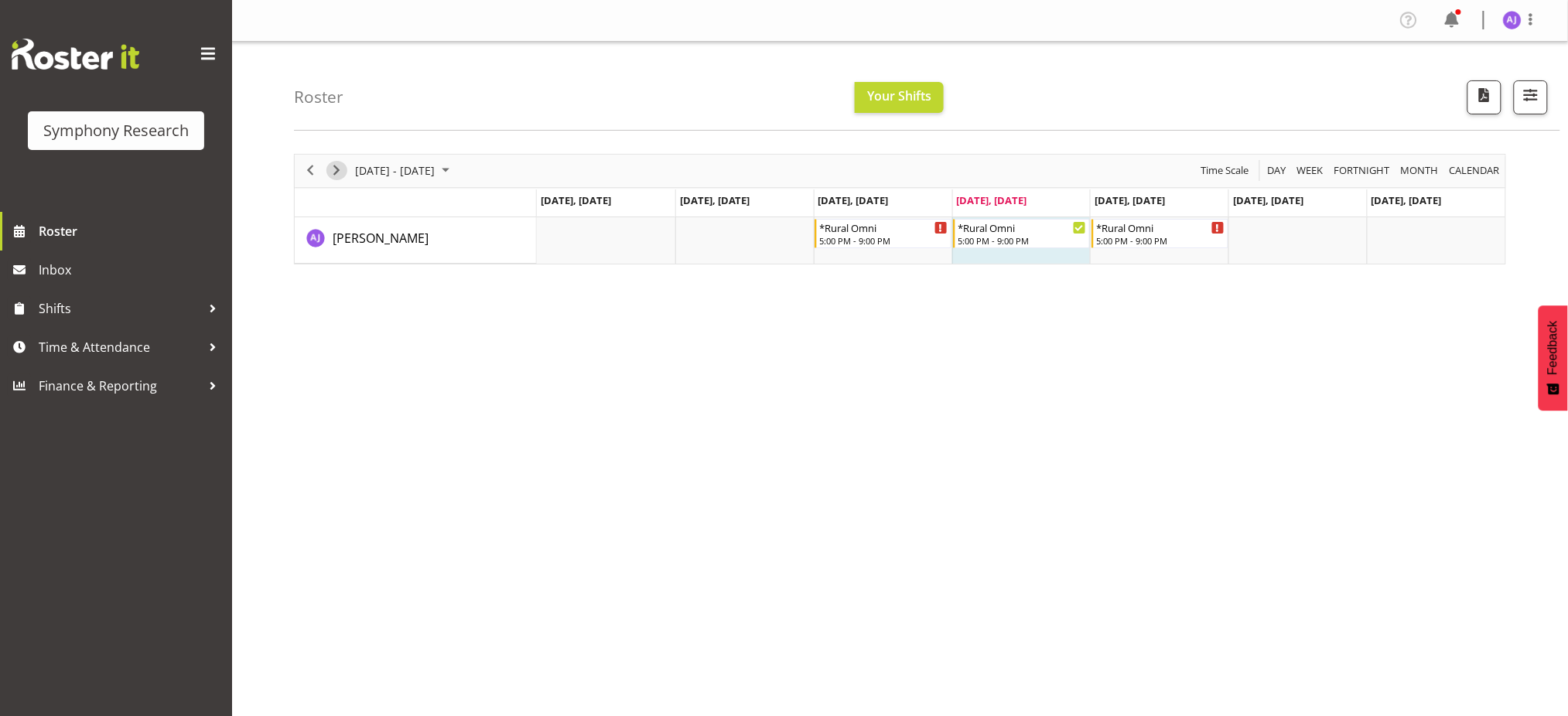
click at [342, 165] on span "Next" at bounding box center [337, 171] width 19 height 20
